Goal: Register for event/course

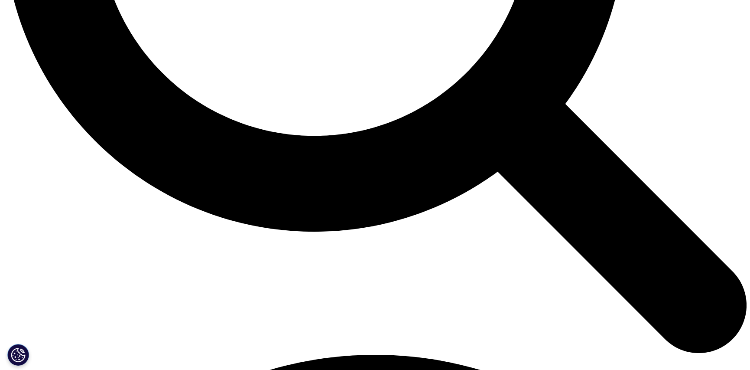
scroll to position [1083, 0]
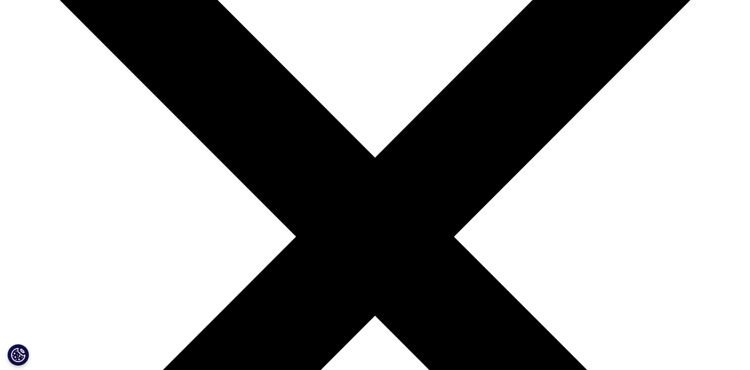
scroll to position [130, 0]
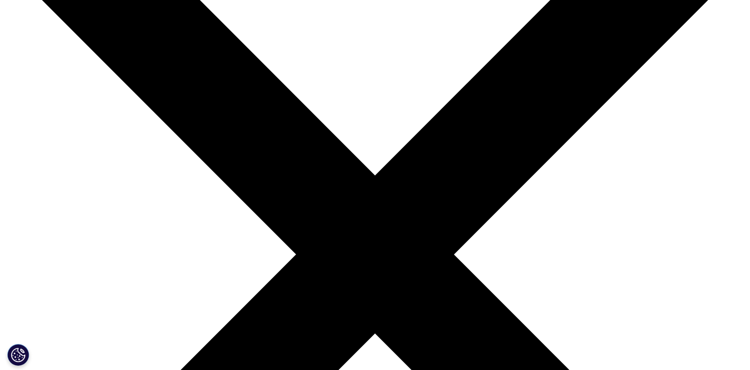
checkbox input "true"
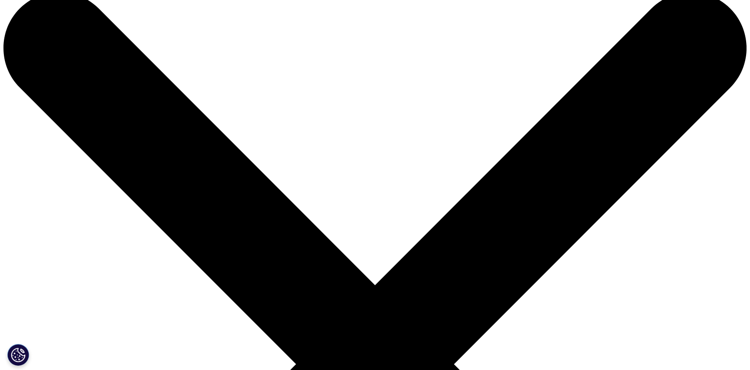
scroll to position [0, 0]
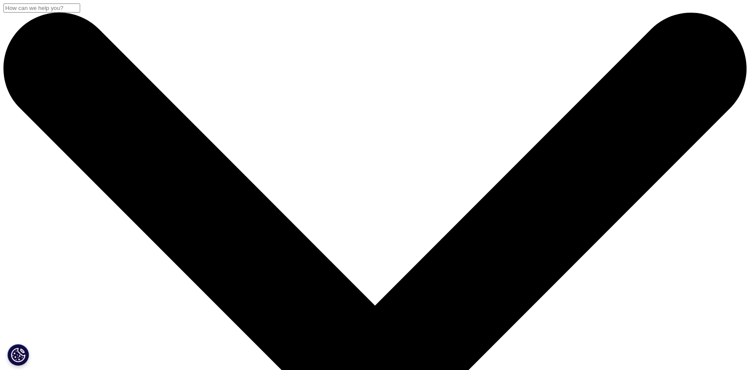
drag, startPoint x: 120, startPoint y: 114, endPoint x: 284, endPoint y: 217, distance: 193.9
copy div "Critical Success Factors for Medical Affairs: Leading Orchestrated Expert Engag…"
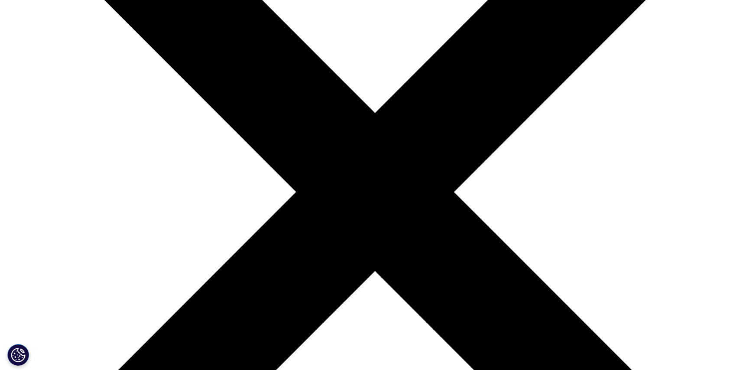
scroll to position [173, 0]
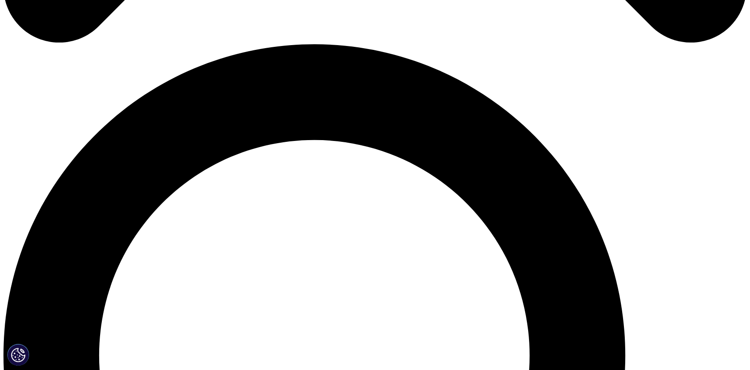
scroll to position [737, 0]
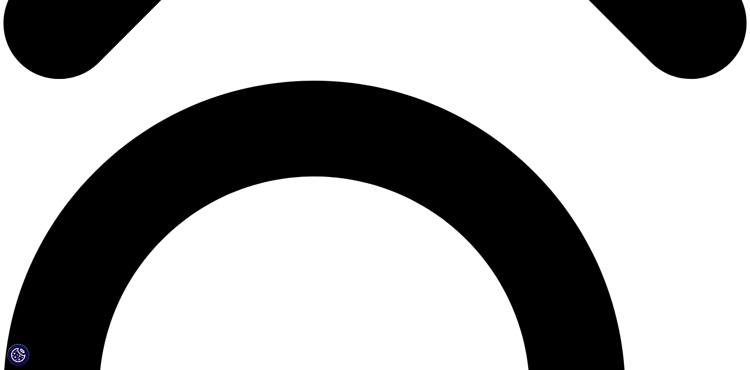
scroll to position [433, 0]
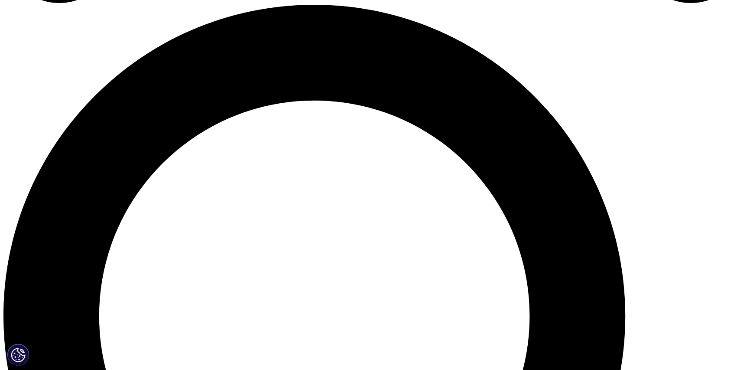
scroll to position [737, 0]
